Goal: Contribute content: Contribute content

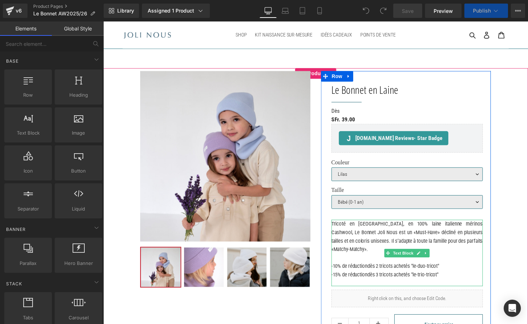
click at [399, 237] on p "Tricoté en [GEOGRAPHIC_DATA], en 100% laine italienne mérinos Cashwool, Le Bonn…" at bounding box center [413, 240] width 154 height 34
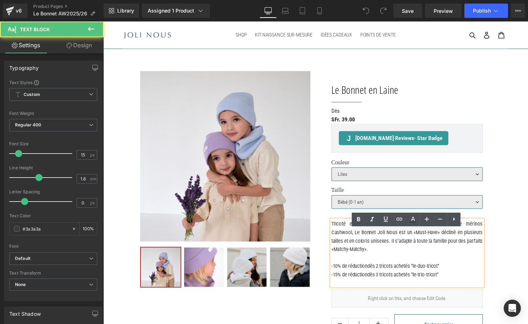
click at [413, 238] on p "Tricoté en [GEOGRAPHIC_DATA], en 100% laine italienne mérinos Cashwool, Le Bonn…" at bounding box center [413, 240] width 154 height 34
drag, startPoint x: 433, startPoint y: 237, endPoint x: 414, endPoint y: 236, distance: 19.4
click at [414, 236] on p "Tricoté en [GEOGRAPHIC_DATA], en 100% laine italienne mérinos Cashwool, Le Bonn…" at bounding box center [413, 240] width 154 height 34
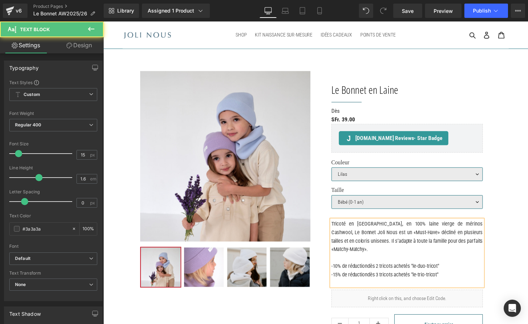
click at [480, 239] on p "Tricoté en [GEOGRAPHIC_DATA], en 100% laine vierge de mérinos Cashwool, Le Bonn…" at bounding box center [413, 240] width 154 height 34
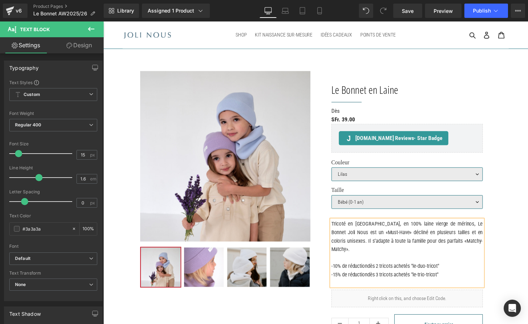
click at [433, 238] on p "Tricoté en [GEOGRAPHIC_DATA], en 100% laine vierge de mérinos, Le Bonnet Joli N…" at bounding box center [413, 240] width 154 height 34
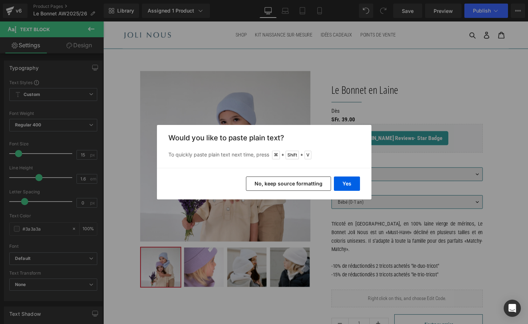
click at [308, 181] on button "No, keep source formatting" at bounding box center [288, 183] width 85 height 14
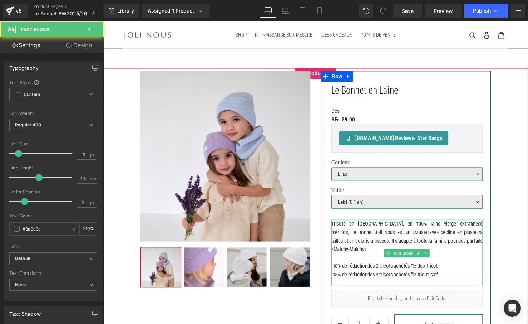
click at [452, 239] on p "Tricoté en [GEOGRAPHIC_DATA], en 100% laine vierge extrafinede mérinos, Le Bonn…" at bounding box center [413, 240] width 154 height 34
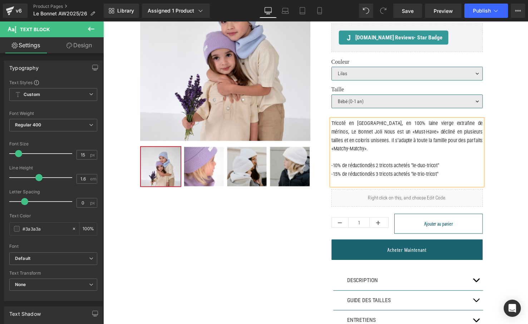
scroll to position [120, 0]
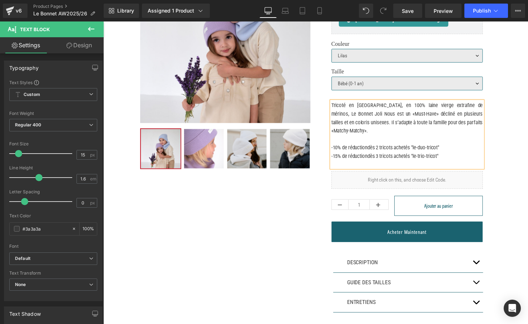
click at [482, 271] on button "button" at bounding box center [483, 267] width 14 height 20
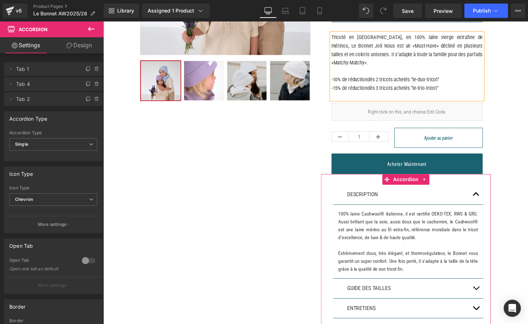
scroll to position [193, 0]
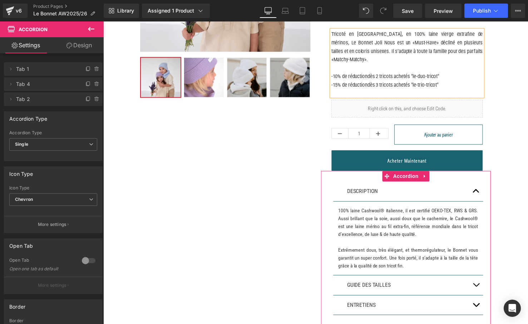
click at [365, 230] on p "100% laine Cashwool® italienne, il est certifié OEKO-TEX, RWS & GRS. Aussi bril…" at bounding box center [414, 226] width 142 height 32
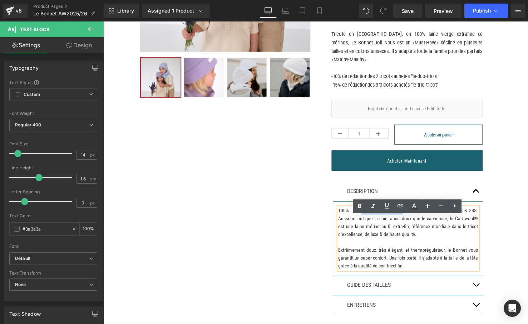
drag, startPoint x: 372, startPoint y: 223, endPoint x: 419, endPoint y: 221, distance: 47.2
click at [419, 221] on p "100% laine Cashwool® italienne, il est certifié OEKO-TEX, RWS & GRS. Aussi bril…" at bounding box center [414, 226] width 142 height 32
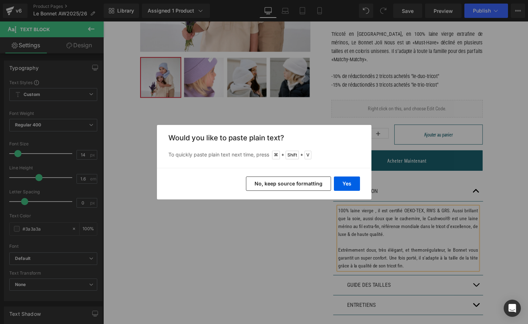
click at [320, 183] on button "No, keep source formatting" at bounding box center [288, 183] width 85 height 14
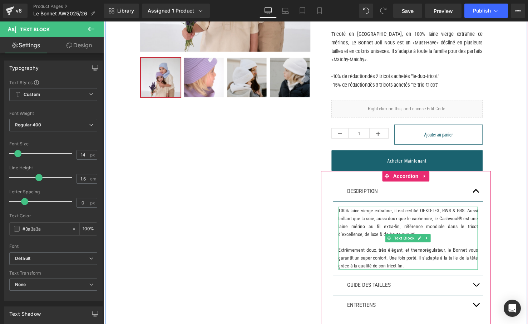
click at [406, 224] on p "100% laine vierge extrafine, il est certifié OEKO-TEX, RWS & GRS. Aussi brillan…" at bounding box center [414, 226] width 142 height 32
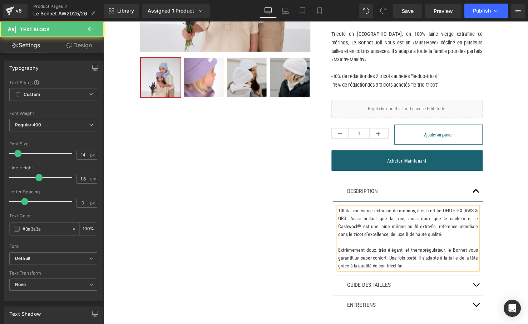
click at [403, 230] on p "100% laine vierge extrafine de mérinos, il est certifié OEKO-TEX, RWS & GRS. Au…" at bounding box center [414, 226] width 142 height 32
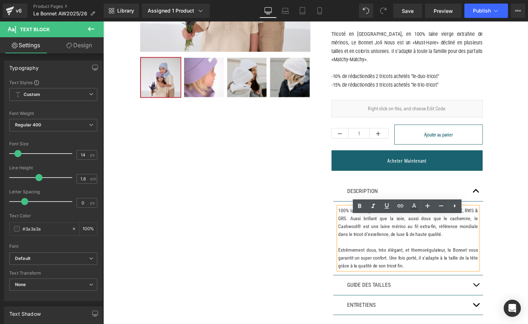
click at [384, 232] on p "100% laine vierge extrafine de mérinos, il est certifié OEKO-TEX, RWS & GRS. Au…" at bounding box center [414, 226] width 142 height 32
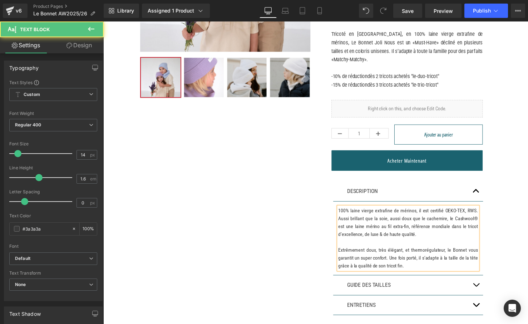
click at [354, 229] on p "100% laine vierge extrafine de mérinos, il est certifié OEKO-TEX, RWS. Aussi br…" at bounding box center [414, 226] width 142 height 32
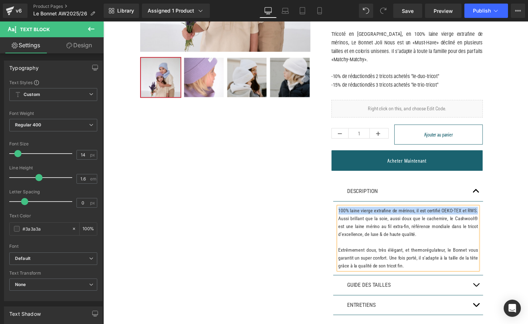
drag, startPoint x: 375, startPoint y: 231, endPoint x: 343, endPoint y: 224, distance: 32.2
click at [343, 224] on p "100% laine vierge extrafine de mérinos, il est certifié OEKO-TEX et RWS. Aussi …" at bounding box center [414, 226] width 142 height 32
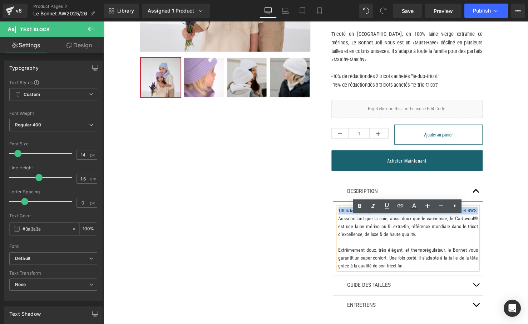
copy p "100% laine vierge extrafine de mérinos, il est certifié OEKO-TEX et RWS."
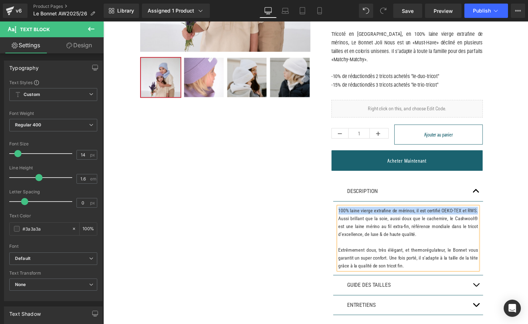
click at [379, 232] on p "100% laine vierge extrafine de mérinos, il est certifié OEKO-TEX et RWS. Aussi …" at bounding box center [414, 226] width 142 height 32
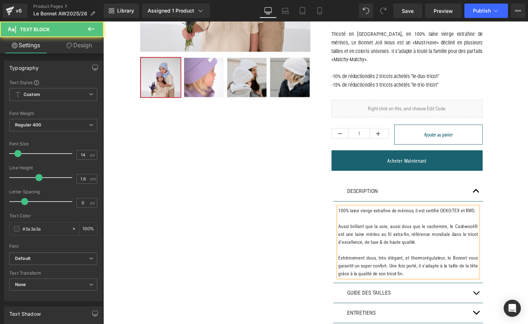
click at [377, 232] on p "100% laine vierge extrafine de mérinos, il est certifié OEKO-TEX et RWS. Aussi …" at bounding box center [414, 230] width 142 height 40
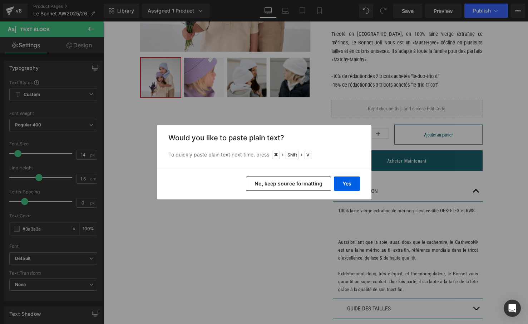
click at [311, 182] on button "No, keep source formatting" at bounding box center [288, 183] width 85 height 14
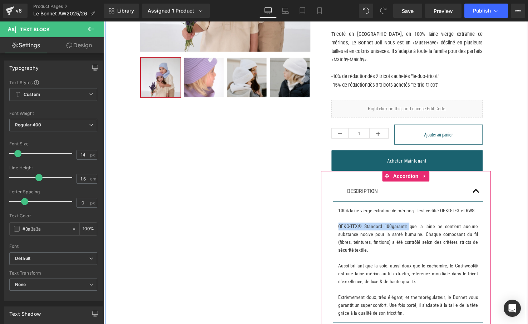
drag, startPoint x: 426, startPoint y: 247, endPoint x: 331, endPoint y: 244, distance: 94.8
click at [331, 244] on div "DESCRIPTION Text Block 100% laine vierge extrafine de mérinos, il est certifié …" at bounding box center [411, 275] width 173 height 205
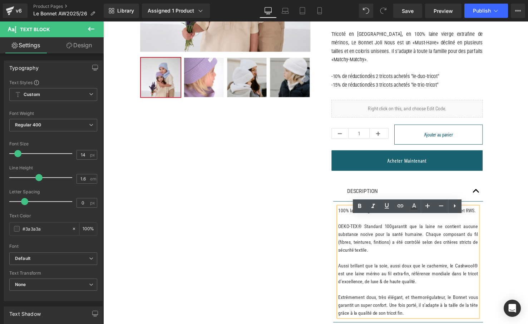
click at [462, 265] on p "100% laine vierge extrafine de mérinos, il est certifié OEKO-TEX et RWS. OEKO-T…" at bounding box center [414, 250] width 142 height 80
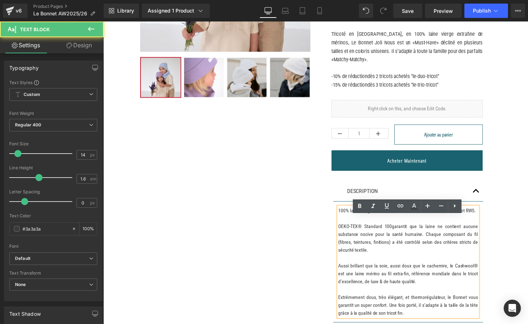
click at [437, 273] on p "100% laine vierge extrafine de mérinos, il est certifié OEKO-TEX et RWS. OEKO-T…" at bounding box center [414, 250] width 142 height 80
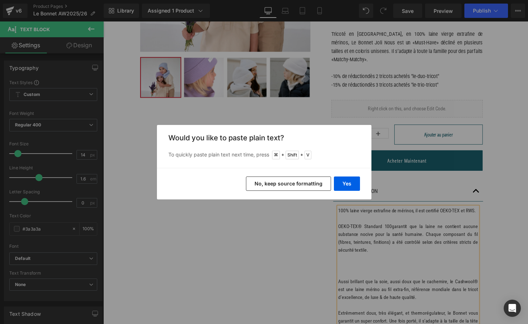
click at [320, 205] on div "Back to Library Insert Would you like to paste plain text? To quickly paste pla…" at bounding box center [264, 162] width 528 height 324
click at [312, 186] on button "No, keep source formatting" at bounding box center [288, 183] width 85 height 14
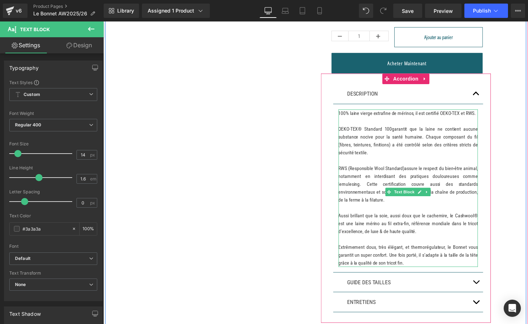
scroll to position [292, 0]
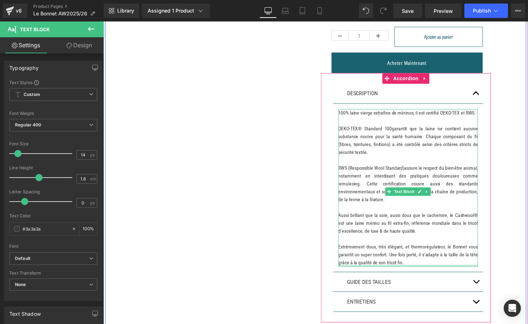
click at [459, 271] on div at bounding box center [414, 270] width 142 height 2
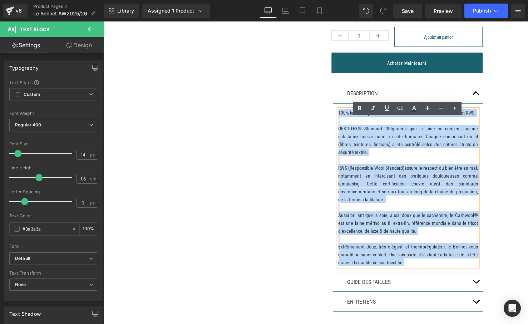
drag, startPoint x: 456, startPoint y: 285, endPoint x: 343, endPoint y: 123, distance: 198.2
click at [343, 123] on div "100% laine vierge extrafine de mérinos, il est certifié OEKO-TEX et RWS. OEKO-T…" at bounding box center [414, 190] width 142 height 160
copy div "100% laine vierge extrafine de mérinos, il est certifié OEKO-TEX et RWS. OEKO-T…"
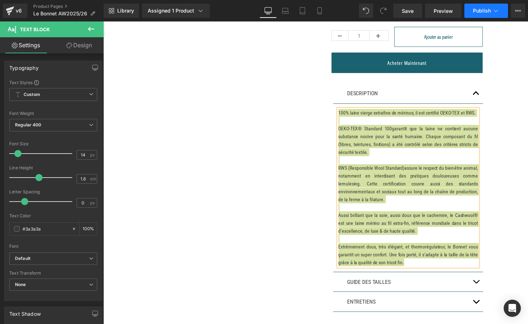
click at [474, 8] on span "Publish" at bounding box center [482, 11] width 18 height 6
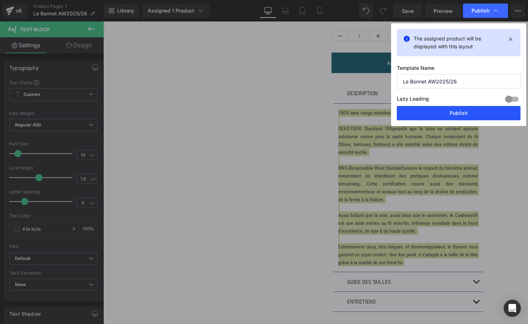
click at [471, 118] on button "Publish" at bounding box center [459, 113] width 124 height 14
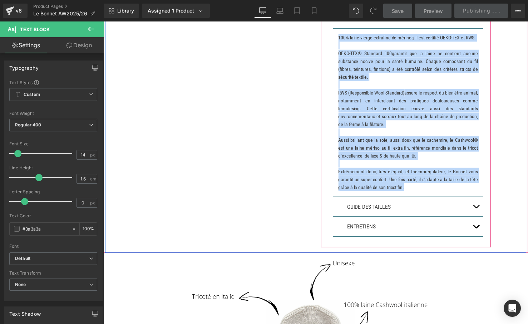
click at [482, 240] on button "button" at bounding box center [483, 230] width 14 height 20
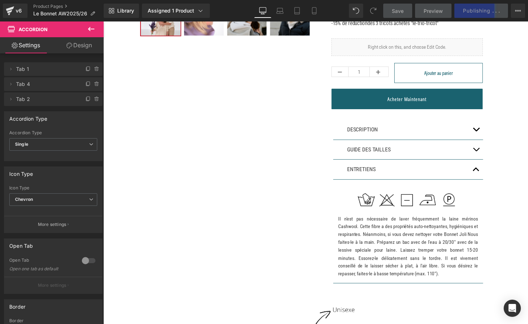
scroll to position [0, 0]
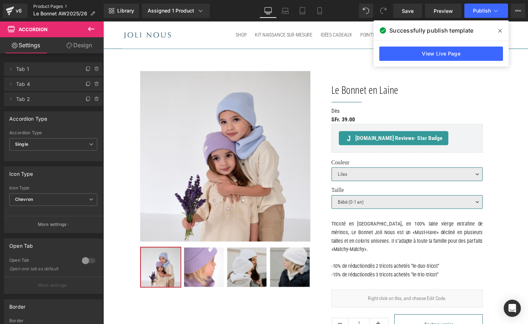
click at [57, 5] on link "Product Pages" at bounding box center [68, 7] width 70 height 6
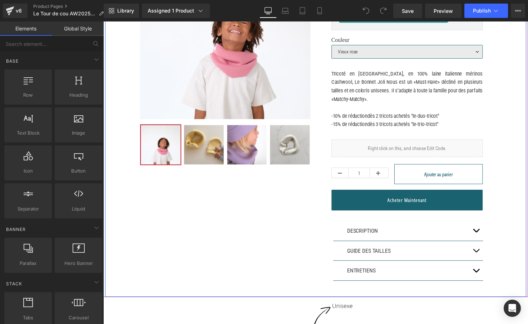
scroll to position [149, 0]
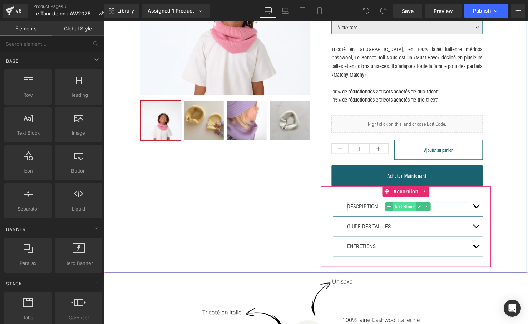
click at [414, 214] on span "Text Block" at bounding box center [410, 209] width 24 height 9
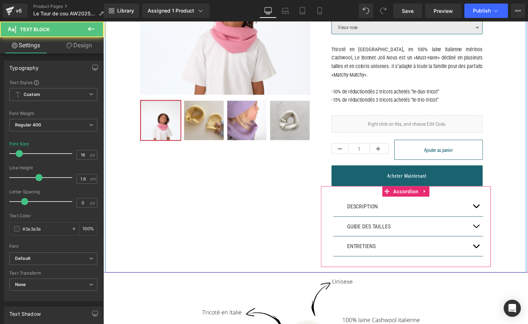
click at [485, 220] on button "button" at bounding box center [483, 210] width 14 height 20
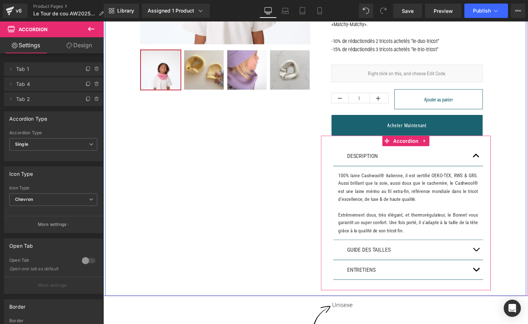
scroll to position [204, 0]
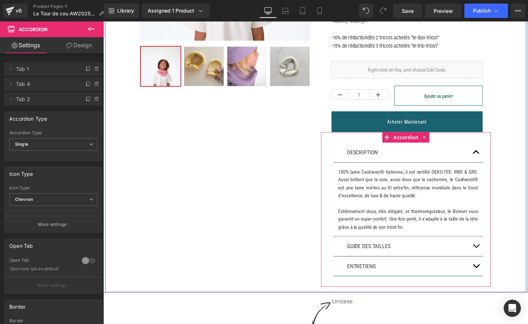
click at [429, 240] on article "100% laine Cashwool® italienne, il est certifié OEKO-TEX, RWS & GRS. Aussi bril…" at bounding box center [414, 202] width 153 height 75
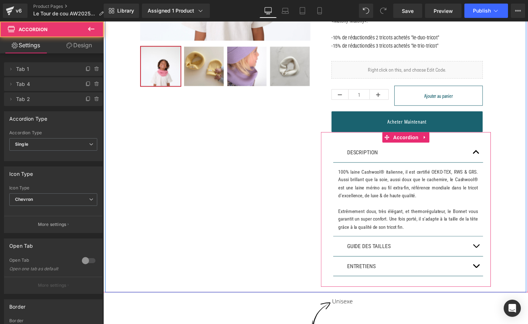
click at [454, 235] on p "Extrêmement doux, très élégant, et thermorégulateur, le Bonnet vous garantit un…" at bounding box center [414, 223] width 142 height 24
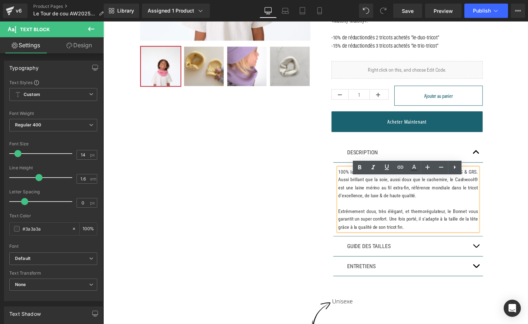
click at [454, 235] on p "Extrêmement doux, très élégant, et thermorégulateur, le Bonnet vous garantit un…" at bounding box center [414, 223] width 142 height 24
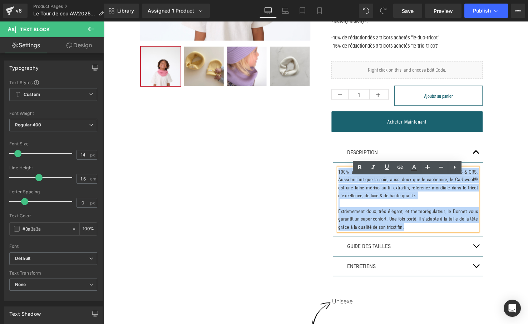
drag, startPoint x: 454, startPoint y: 246, endPoint x: 323, endPoint y: 185, distance: 144.3
click at [323, 185] on div "Le Tour de cou (P) Title Separator Dès Text Block SFr. 69.00 (P) Price Judge.me…" at bounding box center [412, 80] width 184 height 424
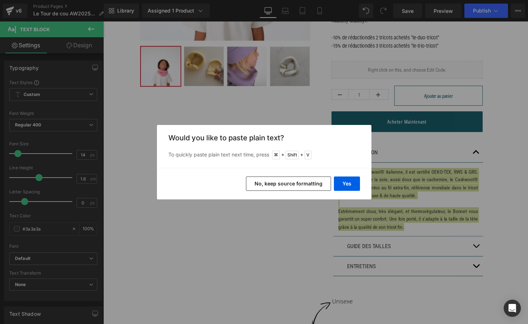
click at [311, 178] on button "No, keep source formatting" at bounding box center [288, 183] width 85 height 14
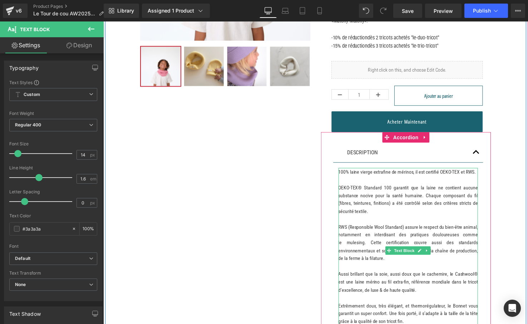
click at [400, 182] on p "100% laine vierge extrafine de mérinos, il est certifié OEKO-TEX et RWS. OEKO-T…" at bounding box center [414, 235] width 142 height 128
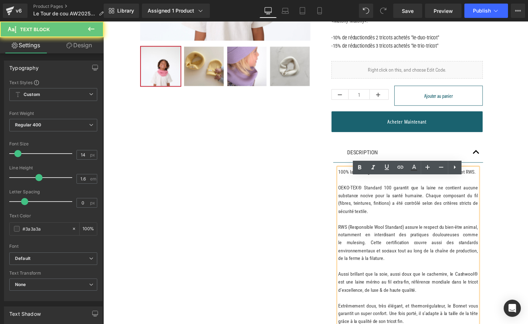
click at [400, 182] on p "100% laine vierge extrafine de mérinos, il est certifié OEKO-TEX et RWS. OEKO-T…" at bounding box center [414, 235] width 142 height 128
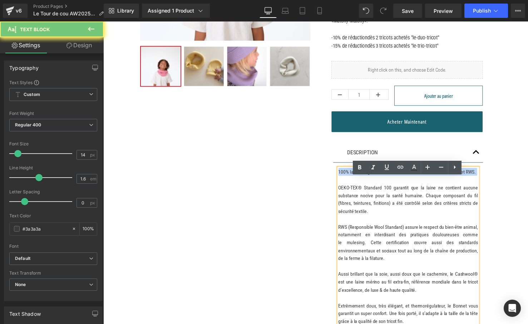
click at [400, 182] on p "100% laine vierge extrafine de mérinos, il est certifié OEKO-TEX et RWS. OEKO-T…" at bounding box center [414, 235] width 142 height 128
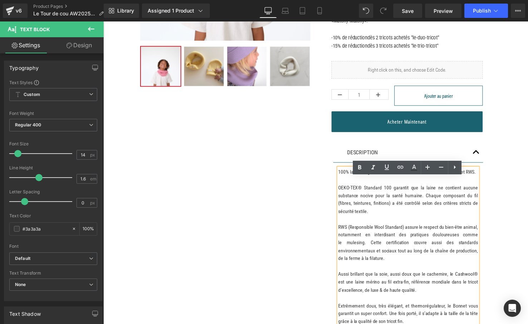
click at [441, 182] on p "100% laine vierge extrafine de mérinos, il est certifié OEKO-TEX et RWS. OEKO-T…" at bounding box center [414, 235] width 142 height 128
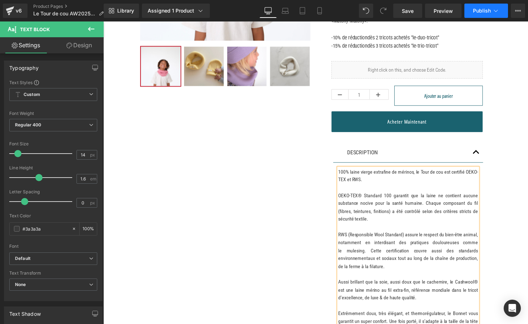
click at [478, 7] on button "Publish" at bounding box center [486, 11] width 44 height 14
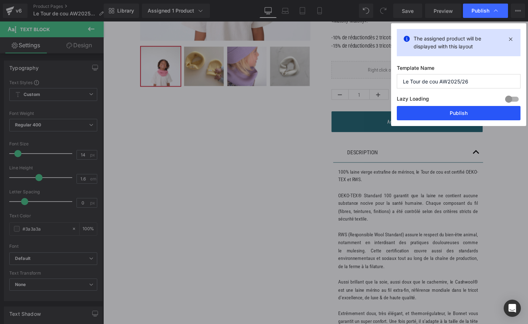
click at [452, 117] on button "Publish" at bounding box center [459, 113] width 124 height 14
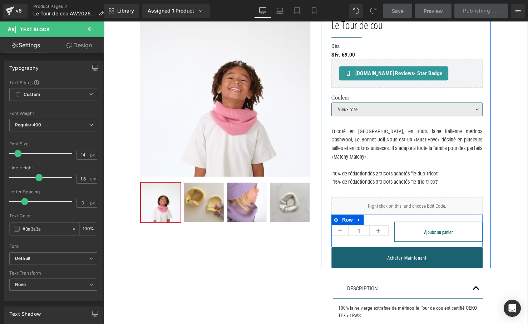
scroll to position [65, 0]
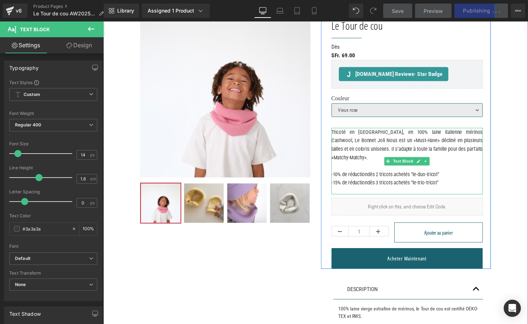
click at [410, 145] on p "Tricoté en [GEOGRAPHIC_DATA], en 100% laine italienne mérinos Cashwool, Le Bonn…" at bounding box center [413, 147] width 154 height 34
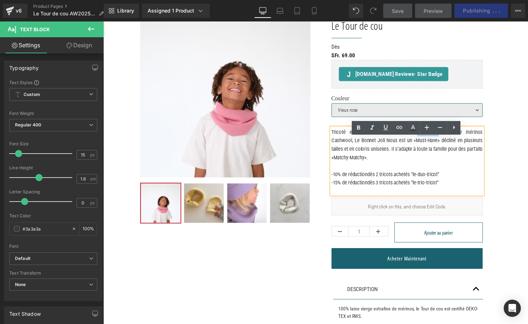
drag, startPoint x: 413, startPoint y: 143, endPoint x: 434, endPoint y: 146, distance: 20.5
click at [434, 146] on p "Tricoté en [GEOGRAPHIC_DATA], en 100% laine italienne mérinos Cashwool, Le Bonn…" at bounding box center [413, 147] width 154 height 34
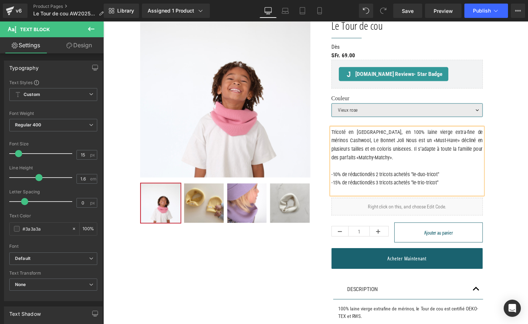
click at [359, 154] on p "Tricoté en Italie, en 100% laine vierge extra-fine de mérinos Cashwool, Le Bonn…" at bounding box center [413, 147] width 154 height 34
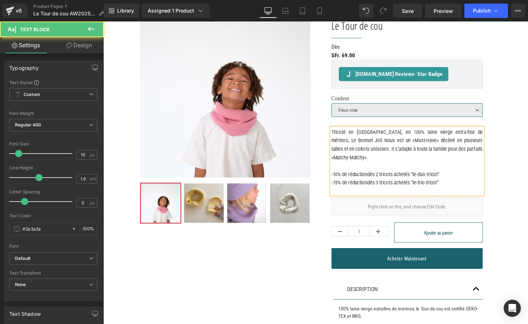
click at [463, 144] on p "Tricoté en Italie, en 100% laine vierge extra-fine de mérinos, Le Bonnet Joli N…" at bounding box center [413, 147] width 154 height 34
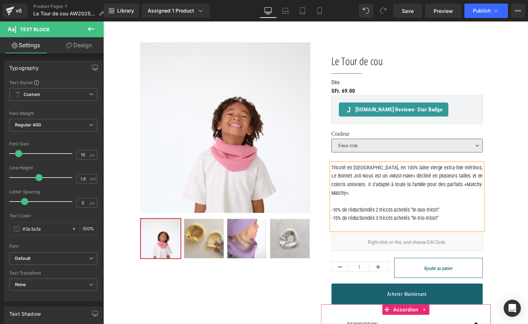
scroll to position [0, 0]
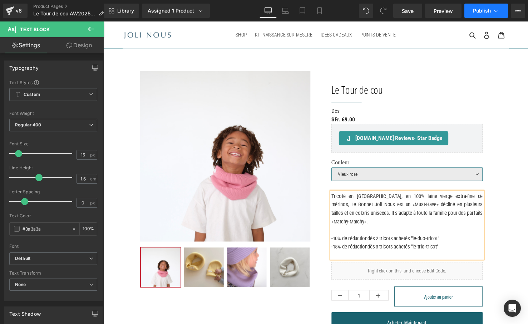
click at [479, 11] on span "Publish" at bounding box center [482, 11] width 18 height 6
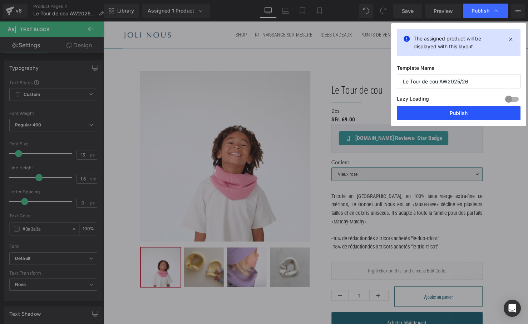
click at [458, 119] on button "Publish" at bounding box center [459, 113] width 124 height 14
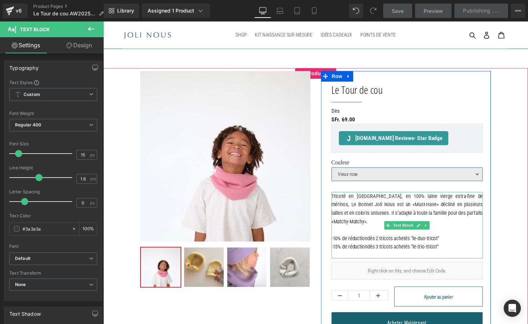
click at [406, 251] on p "-10% de réduction dès 2 tricots achetés "le-duo-tricot" -15% de réduction dès 3…" at bounding box center [413, 246] width 154 height 17
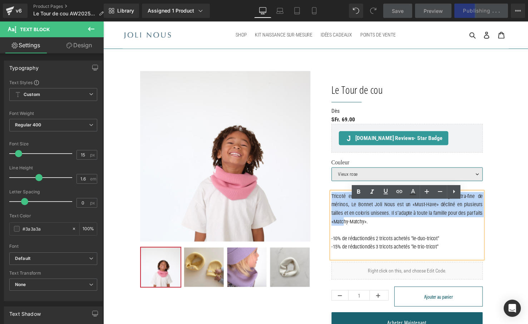
drag, startPoint x: 404, startPoint y: 232, endPoint x: 321, endPoint y: 206, distance: 86.7
copy p "Tricoté en Italie, en 100% laine vierge extra-fine de mérinos, Le Bonnet Joli N…"
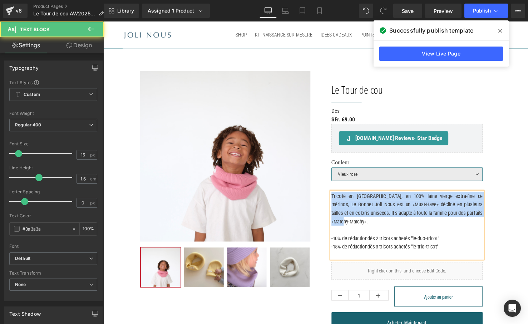
click at [400, 224] on p "Tricoté en Italie, en 100% laine vierge extra-fine de mérinos, Le Bonnet Joli N…" at bounding box center [413, 212] width 154 height 34
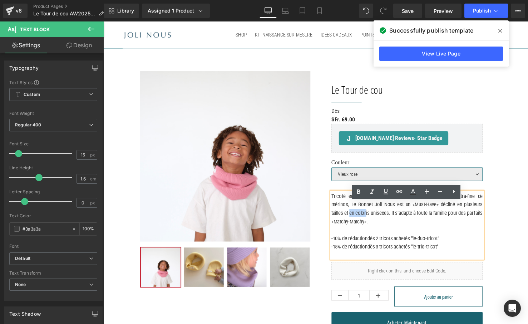
drag, startPoint x: 391, startPoint y: 224, endPoint x: 370, endPoint y: 224, distance: 20.7
click at [370, 224] on p "Tricoté en Italie, en 100% laine vierge extra-fine de mérinos, Le Bonnet Joli N…" at bounding box center [413, 212] width 154 height 34
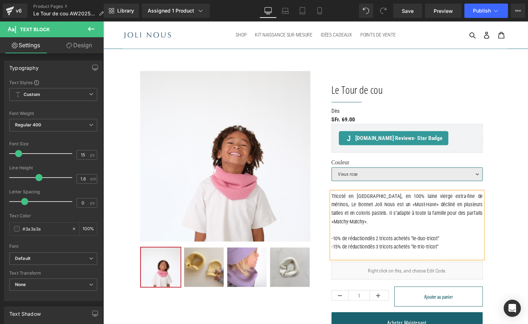
click at [352, 217] on p "Tricoté en Italie, en 100% laine vierge extra-fine de mérinos, Le Bonnet Joli N…" at bounding box center [413, 212] width 154 height 34
drag, startPoint x: 469, startPoint y: 218, endPoint x: 350, endPoint y: 227, distance: 119.5
click at [350, 227] on p "Tricoté en Italie, en 100% laine vierge extra-fine de mérinos, Le Tour de cou J…" at bounding box center [413, 212] width 154 height 34
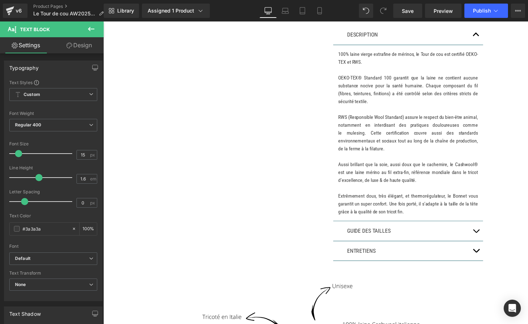
scroll to position [338, 0]
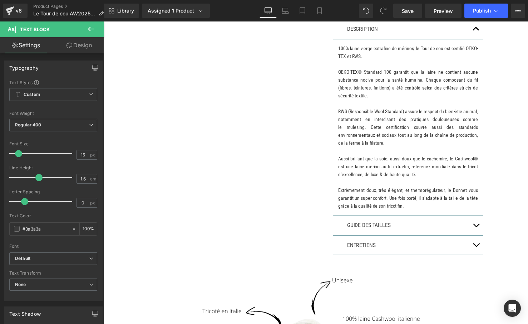
click at [481, 235] on button "button" at bounding box center [483, 229] width 14 height 20
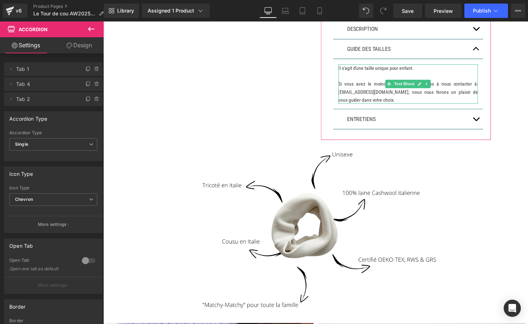
click at [431, 73] on p "Il s'agit d'une taille unique pour enfant." at bounding box center [414, 69] width 142 height 8
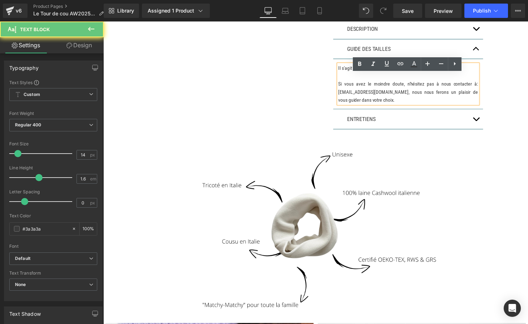
click at [431, 73] on p "Il s'agit d'une taille unique pour enfant." at bounding box center [414, 69] width 142 height 8
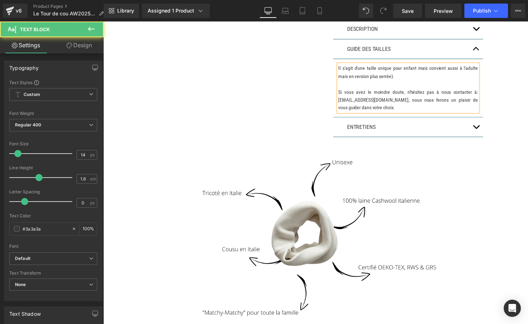
click at [448, 79] on p "Il s'agit d'une taille unique pour enfant mais convient aussi à l'adulte mais e…" at bounding box center [414, 73] width 142 height 16
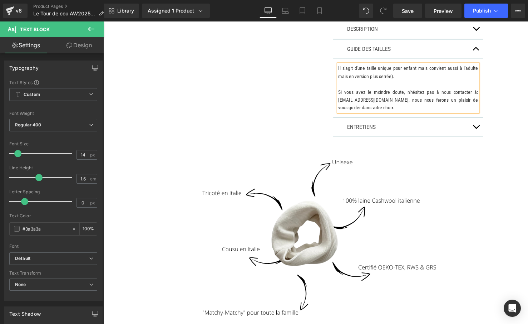
click at [373, 81] on p "Il s'agit d'une taille unique pour enfant mais convient aussi à l'adulte mais e…" at bounding box center [414, 73] width 142 height 16
click at [410, 81] on p "Il s'agit d'une taille unique pour enfant mais convient aussi à l'adulte (en ve…" at bounding box center [414, 73] width 142 height 16
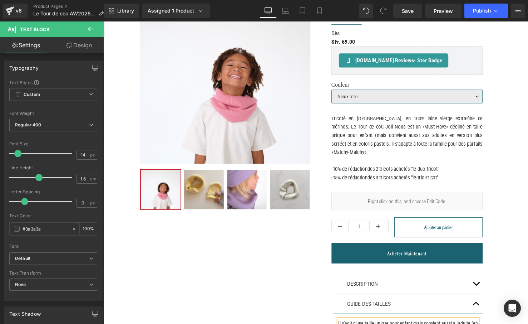
scroll to position [74, 0]
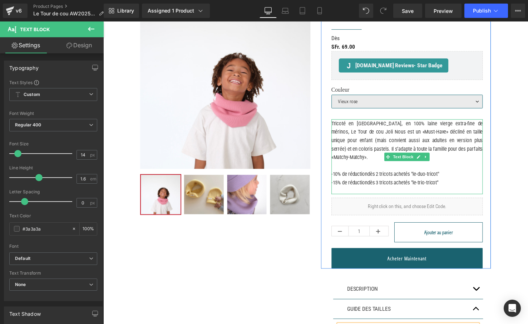
click at [362, 161] on p "Tricoté en Italie, en 100% laine vierge extra-fine de mérinos, Le Tour de cou J…" at bounding box center [413, 142] width 154 height 43
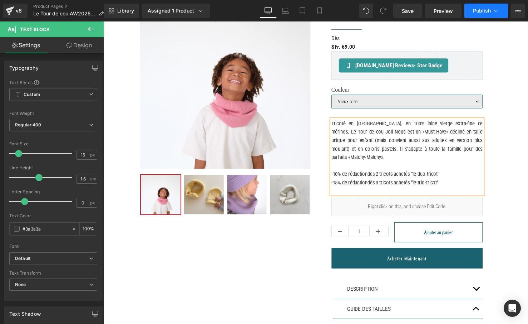
click at [475, 7] on button "Publish" at bounding box center [486, 11] width 44 height 14
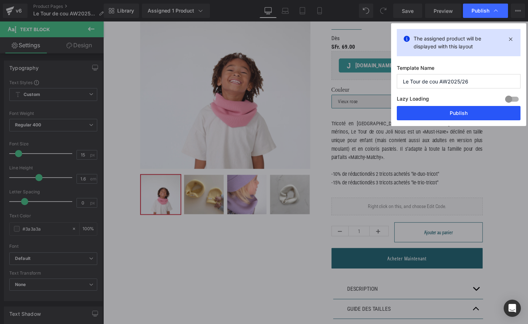
click at [439, 115] on button "Publish" at bounding box center [459, 113] width 124 height 14
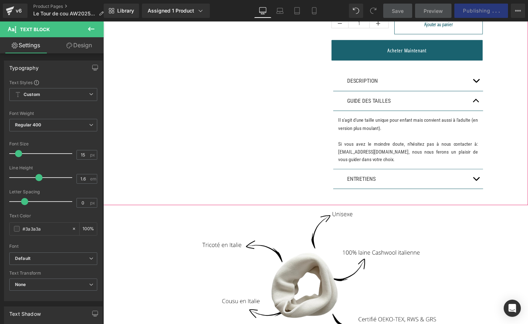
scroll to position [294, 0]
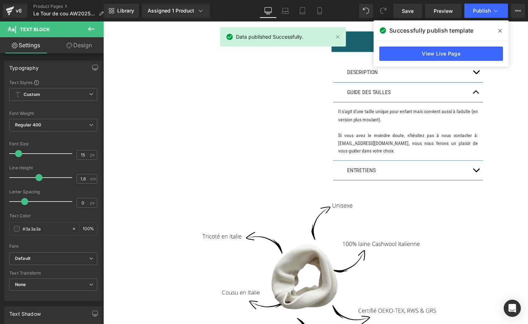
click at [103, 21] on div at bounding box center [103, 21] width 0 height 0
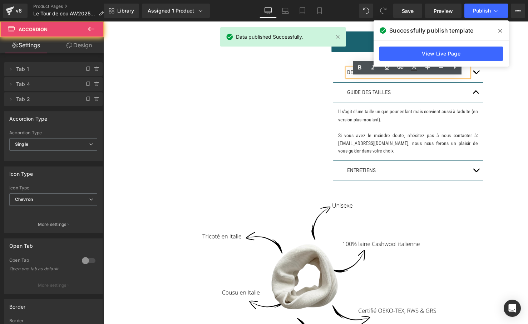
click at [479, 83] on button "button" at bounding box center [483, 73] width 14 height 20
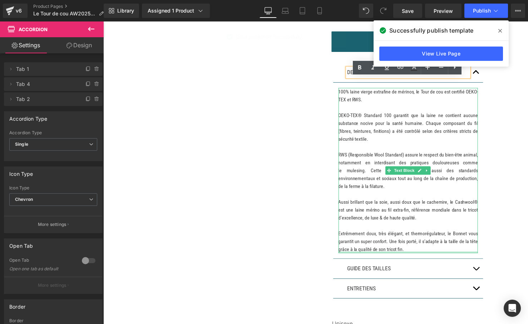
click at [464, 257] on div at bounding box center [414, 256] width 142 height 2
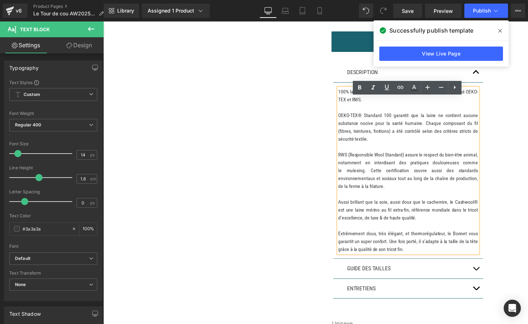
click at [484, 247] on p "Extrêmement doux, très élégant, et thermorégulateur, le Bonnet vous garantit un…" at bounding box center [414, 245] width 142 height 24
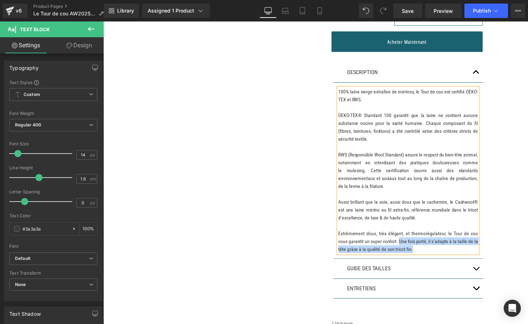
drag, startPoint x: 463, startPoint y: 263, endPoint x: 424, endPoint y: 255, distance: 39.8
click at [424, 255] on p "Extrêmement doux, très élégant, et thermorégulateur, le Tour de cou vous garant…" at bounding box center [414, 245] width 142 height 24
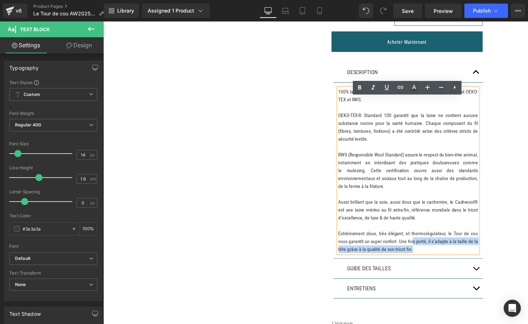
drag, startPoint x: 464, startPoint y: 264, endPoint x: 440, endPoint y: 255, distance: 25.4
click at [440, 255] on p "Extrêmement doux, très élégant, et thermorégulateur, le Tour de cou vous garant…" at bounding box center [414, 245] width 142 height 24
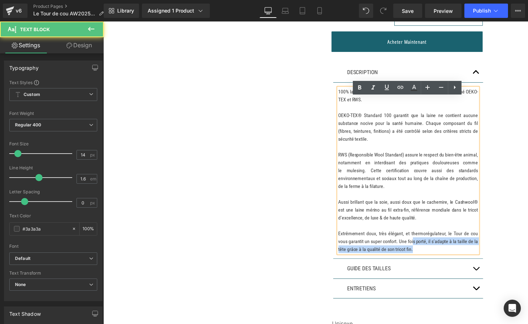
click at [440, 255] on p "Extrêmement doux, très élégant, et thermorégulateur, le Tour de cou vous garant…" at bounding box center [414, 245] width 142 height 24
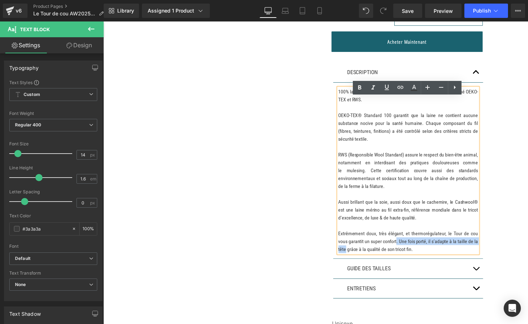
drag, startPoint x: 380, startPoint y: 263, endPoint x: 420, endPoint y: 256, distance: 40.7
click at [420, 256] on p "Extrêmement doux, très élégant, et thermorégulateur, le Tour de cou vous garant…" at bounding box center [414, 245] width 142 height 24
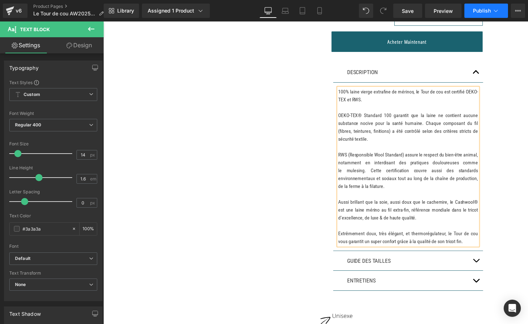
click at [478, 10] on span "Publish" at bounding box center [482, 11] width 18 height 6
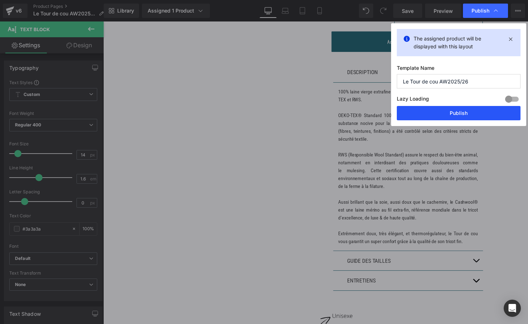
click at [457, 113] on button "Publish" at bounding box center [459, 113] width 124 height 14
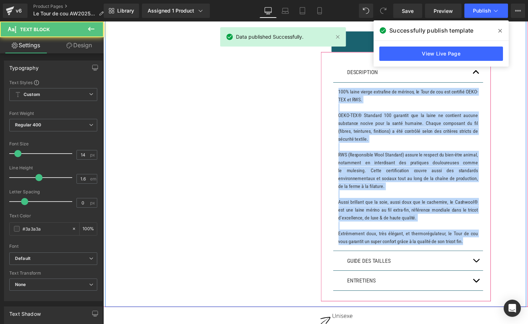
drag, startPoint x: 369, startPoint y: 261, endPoint x: 327, endPoint y: 95, distance: 170.8
click at [327, 95] on div "DESCRIPTION Text Block 100% laine vierge extrafine de mérinos, le Tour de cou e…" at bounding box center [411, 180] width 173 height 254
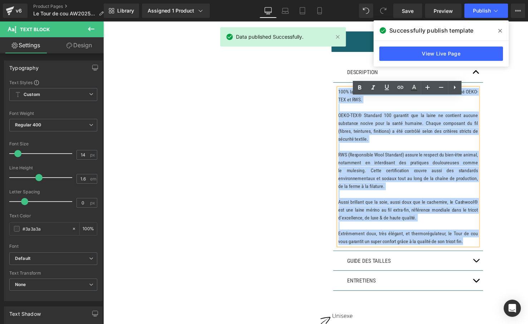
copy div "100% laine vierge extrafine de mérinos, le Tour de cou est certifié OEKO-TEX et…"
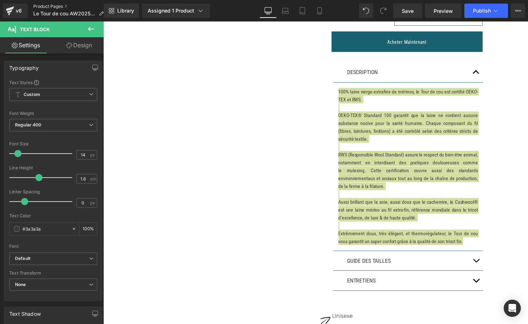
click at [41, 8] on link "Product Pages" at bounding box center [71, 7] width 76 height 6
click at [489, 12] on span "Publish" at bounding box center [482, 11] width 18 height 6
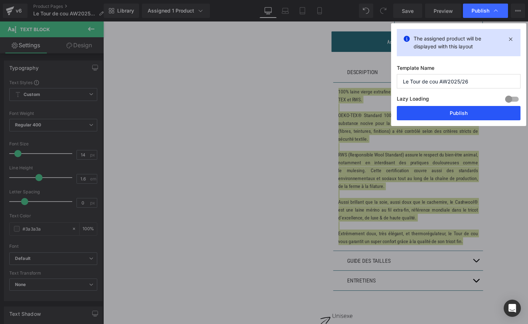
click at [473, 118] on button "Publish" at bounding box center [459, 113] width 124 height 14
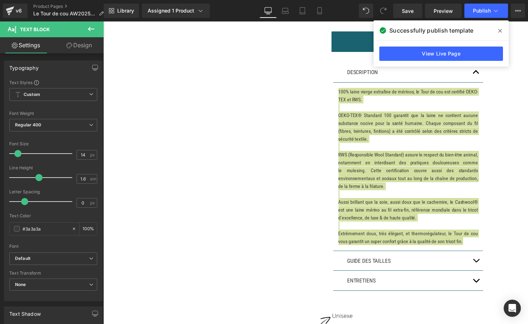
click at [500, 28] on icon at bounding box center [500, 31] width 4 height 6
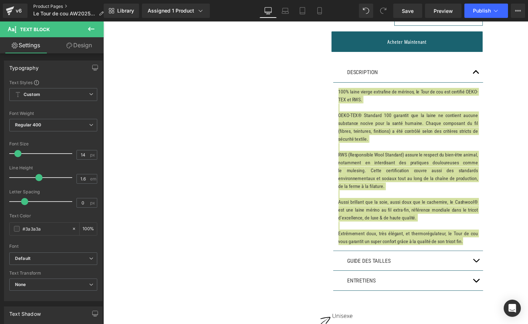
click at [53, 4] on link "Product Pages" at bounding box center [71, 7] width 76 height 6
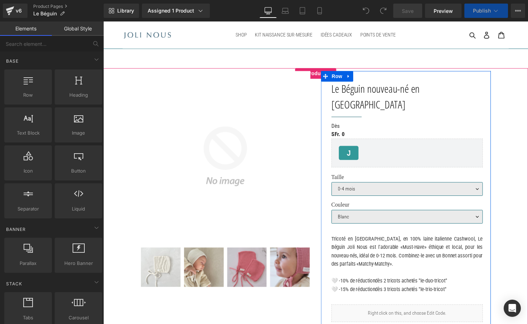
select select "Blanc"
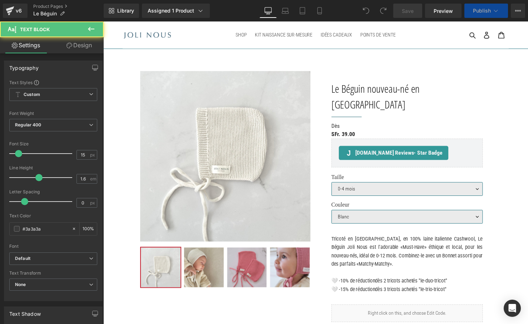
click at [383, 238] on p "Tricoté en Italie, en 100% laine italienne Cashwool, Le Béguin Joli Nous est l'…" at bounding box center [413, 255] width 154 height 34
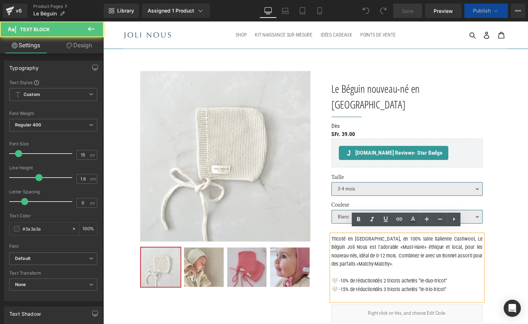
drag, startPoint x: 416, startPoint y: 236, endPoint x: 433, endPoint y: 236, distance: 17.5
click at [433, 238] on p "Tricoté en Italie, en 100% laine italienne Cashwool, Le Béguin Joli Nous est l'…" at bounding box center [413, 255] width 154 height 34
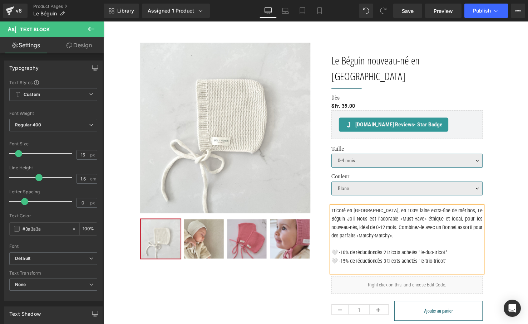
scroll to position [32, 0]
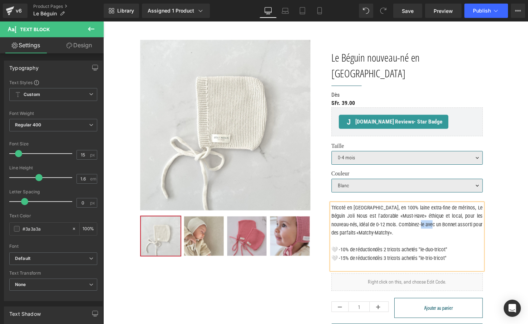
drag, startPoint x: 473, startPoint y: 221, endPoint x: 493, endPoint y: 220, distance: 20.4
click at [493, 220] on div "Le Béguin nouveau-né en Laine (P) Title Separator Dès Text Block SFr. 39.00 SFr…" at bounding box center [411, 195] width 173 height 310
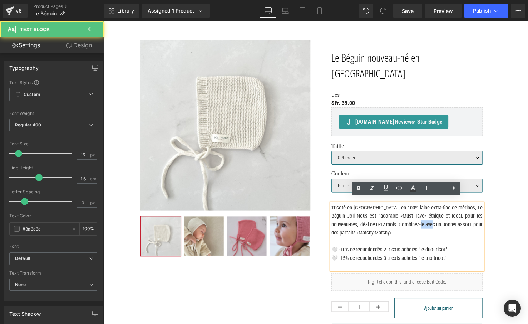
click at [488, 223] on p "Tricoté en Italie, en 100% laine extra-fine de mérinos, Le Béguin Joli Nous est…" at bounding box center [413, 223] width 154 height 34
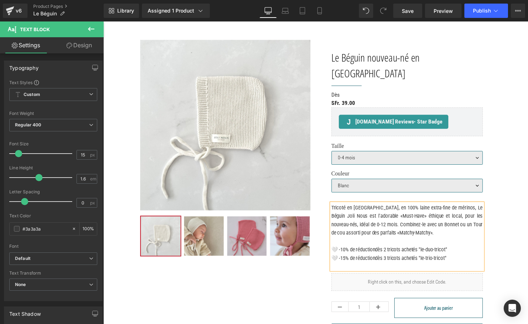
click at [396, 230] on p "Tricoté en Italie, en 100% laine extra-fine de mérinos, Le Béguin Joli Nous est…" at bounding box center [413, 223] width 154 height 34
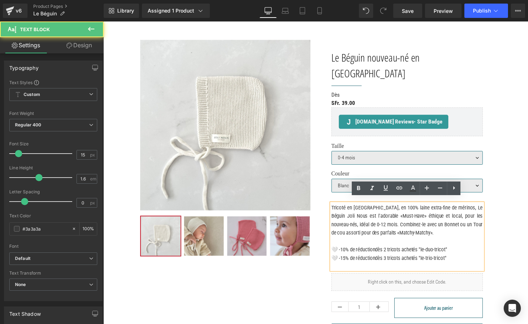
click at [481, 231] on p "Tricoté en Italie, en 100% laine extra-fine de mérinos, Le Béguin Joli Nous est…" at bounding box center [413, 223] width 154 height 34
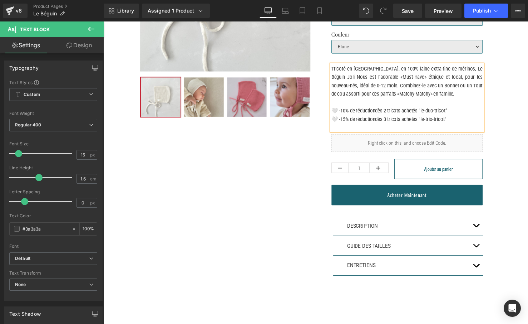
scroll to position [188, 0]
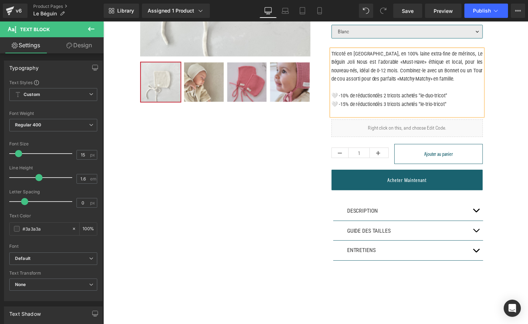
click at [480, 218] on button "button" at bounding box center [483, 214] width 14 height 20
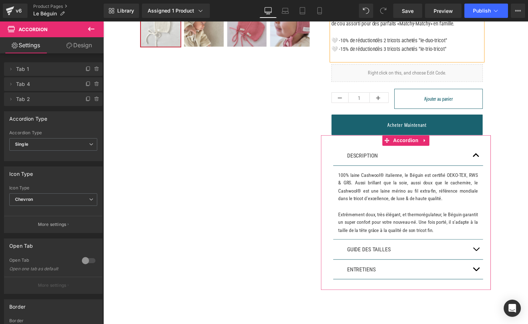
scroll to position [251, 0]
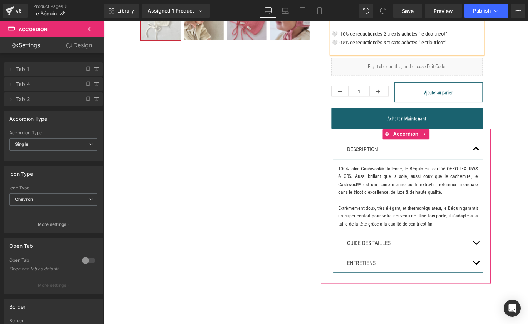
click at [435, 231] on p "Extrêmement doux, très élégant, et thermorégulateur, le Béguin garantit un supe…" at bounding box center [414, 219] width 142 height 24
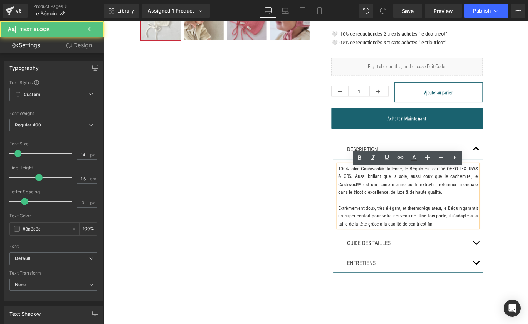
click at [419, 231] on div "100% laine Cashwool® italienne, le Béguin est certifié OEKO-TEX, RWS & GRS. Aus…" at bounding box center [414, 199] width 142 height 64
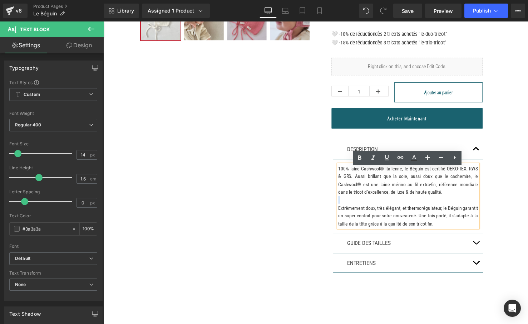
drag, startPoint x: 392, startPoint y: 212, endPoint x: 382, endPoint y: 209, distance: 9.6
click at [382, 209] on div "100% laine Cashwool® italienne, le Béguin est certifié OEKO-TEX, RWS & GRS. Aus…" at bounding box center [414, 199] width 142 height 64
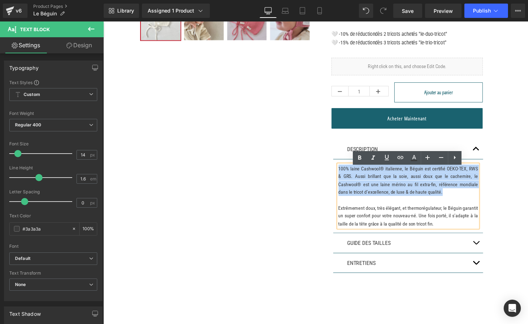
drag, startPoint x: 382, startPoint y: 207, endPoint x: 343, endPoint y: 174, distance: 50.5
click at [343, 174] on p "100% laine Cashwool® italienne, le Béguin est certifié OEKO-TEX, RWS & GRS. Aus…" at bounding box center [414, 183] width 142 height 32
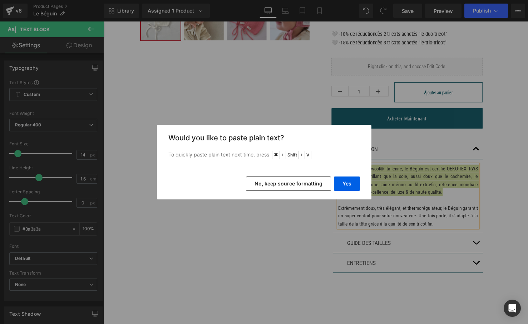
click at [305, 183] on button "No, keep source formatting" at bounding box center [288, 183] width 85 height 14
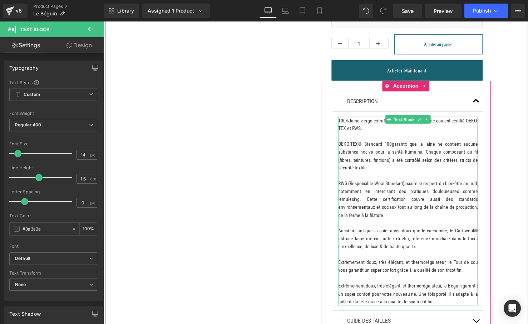
scroll to position [301, 0]
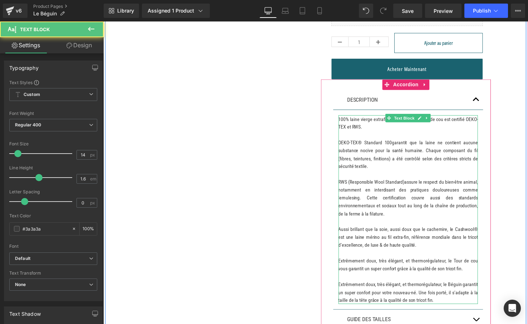
click at [390, 241] on p "100% laine vierge extrafine de mérinos, le Tour de cou est certifié OEKO-TEX et…" at bounding box center [414, 185] width 142 height 136
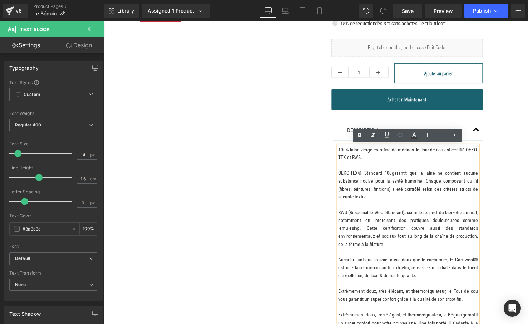
scroll to position [267, 0]
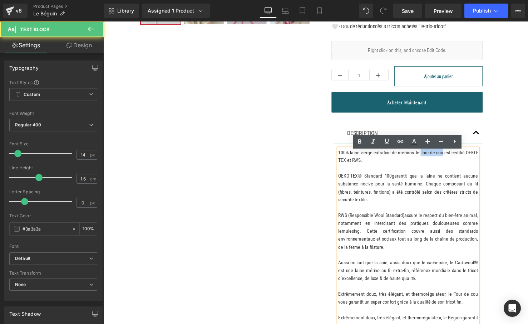
drag, startPoint x: 475, startPoint y: 158, endPoint x: 447, endPoint y: 157, distance: 28.2
click at [447, 157] on p "100% laine vierge extrafine de mérinos, le Tour de cou est certifié OEKO-TEX et…" at bounding box center [414, 219] width 142 height 136
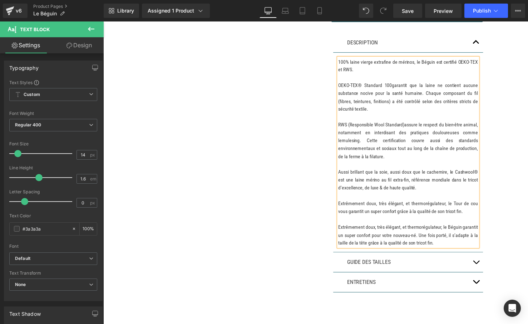
scroll to position [364, 0]
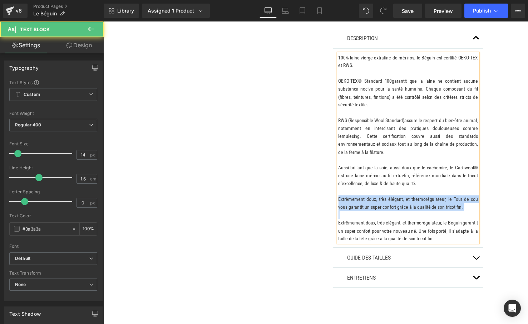
drag, startPoint x: 375, startPoint y: 229, endPoint x: 337, endPoint y: 204, distance: 45.7
click at [336, 205] on div "DESCRIPTION Text Block 100% laine vierge extrafine de mérinos, le Béguin est ce…" at bounding box center [411, 161] width 173 height 286
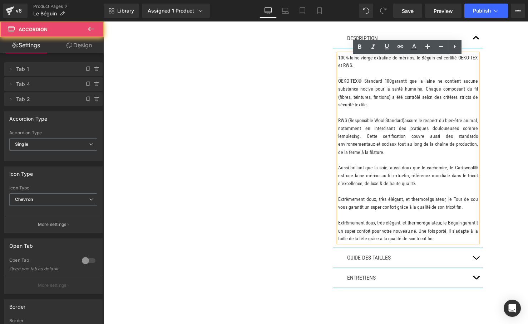
click at [338, 204] on article "100% laine vierge extrafine de mérinos, le Béguin est certifié OEKO-TEX et RWS.…" at bounding box center [414, 150] width 153 height 203
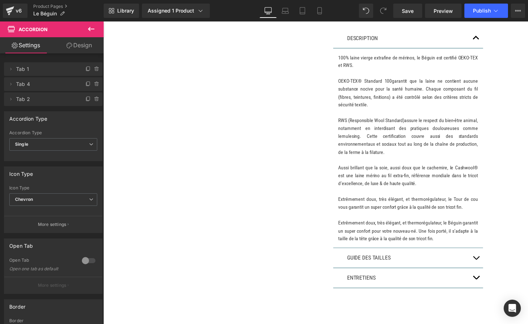
click at [369, 214] on p "Extrêmement doux, très élégant, et thermorégulateur, le Tour de cou vous garant…" at bounding box center [414, 206] width 142 height 16
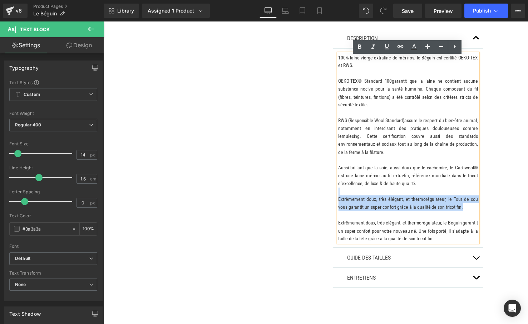
drag, startPoint x: 369, startPoint y: 223, endPoint x: 343, endPoint y: 197, distance: 36.7
click at [343, 197] on div "100% laine vierge extrafine de mérinos, le Béguin est certifié OEKO-TEX et RWS.…" at bounding box center [414, 150] width 142 height 192
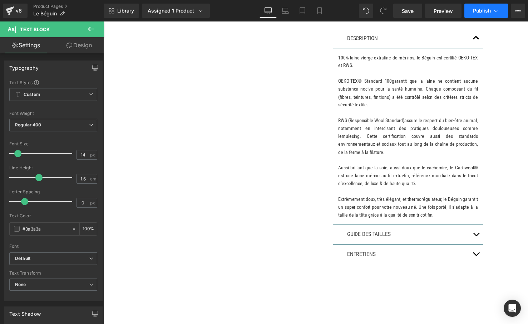
click at [482, 8] on span "Publish" at bounding box center [482, 11] width 18 height 6
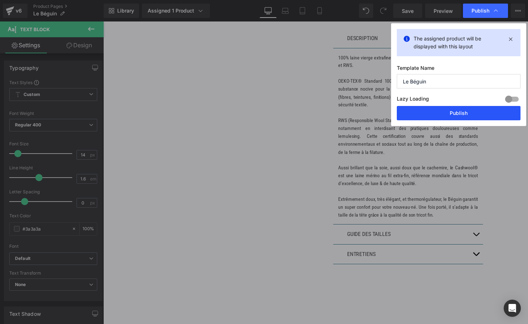
click at [464, 114] on button "Publish" at bounding box center [459, 113] width 124 height 14
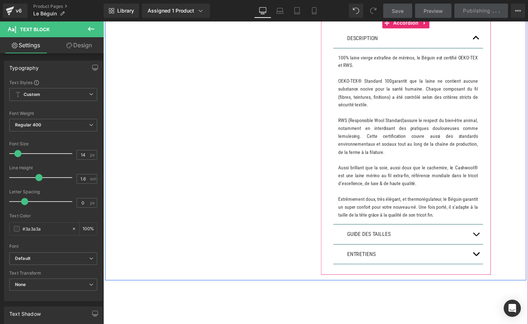
click at [483, 240] on span "button" at bounding box center [483, 240] width 0 height 0
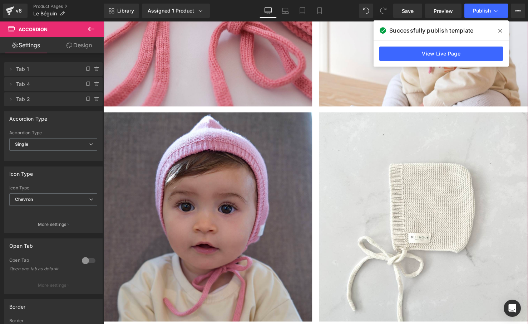
scroll to position [922, 0]
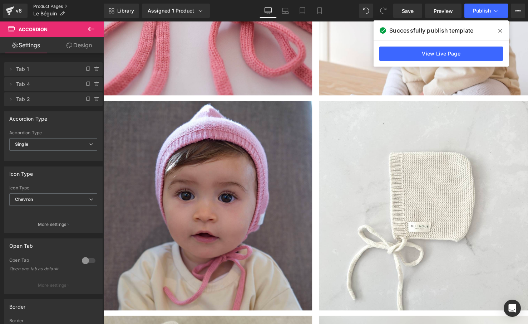
click at [47, 4] on link "Product Pages" at bounding box center [68, 7] width 70 height 6
